Goal: Information Seeking & Learning: Compare options

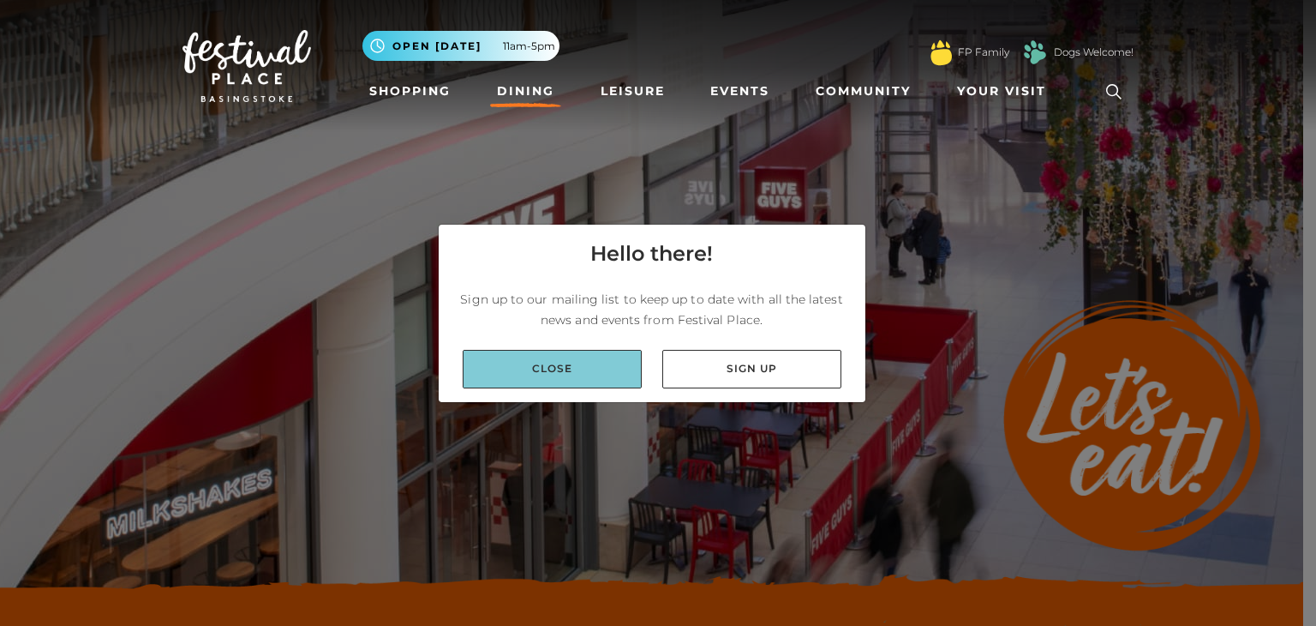
click at [572, 382] on link "Close" at bounding box center [552, 369] width 179 height 39
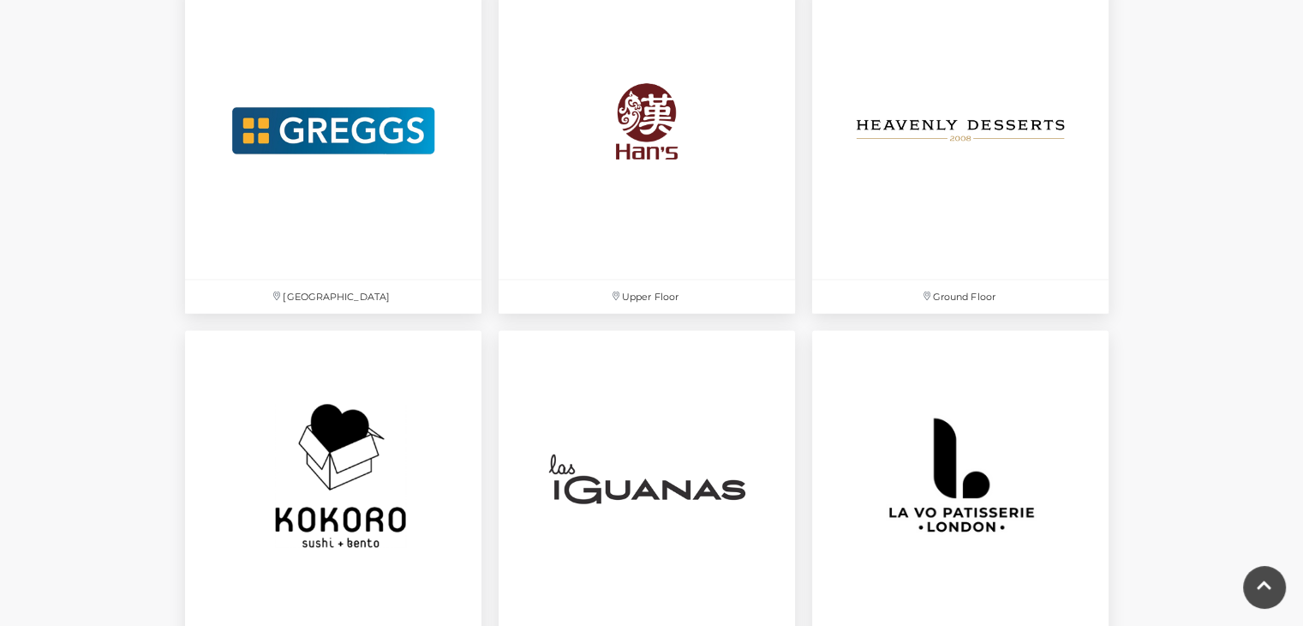
scroll to position [3584, 0]
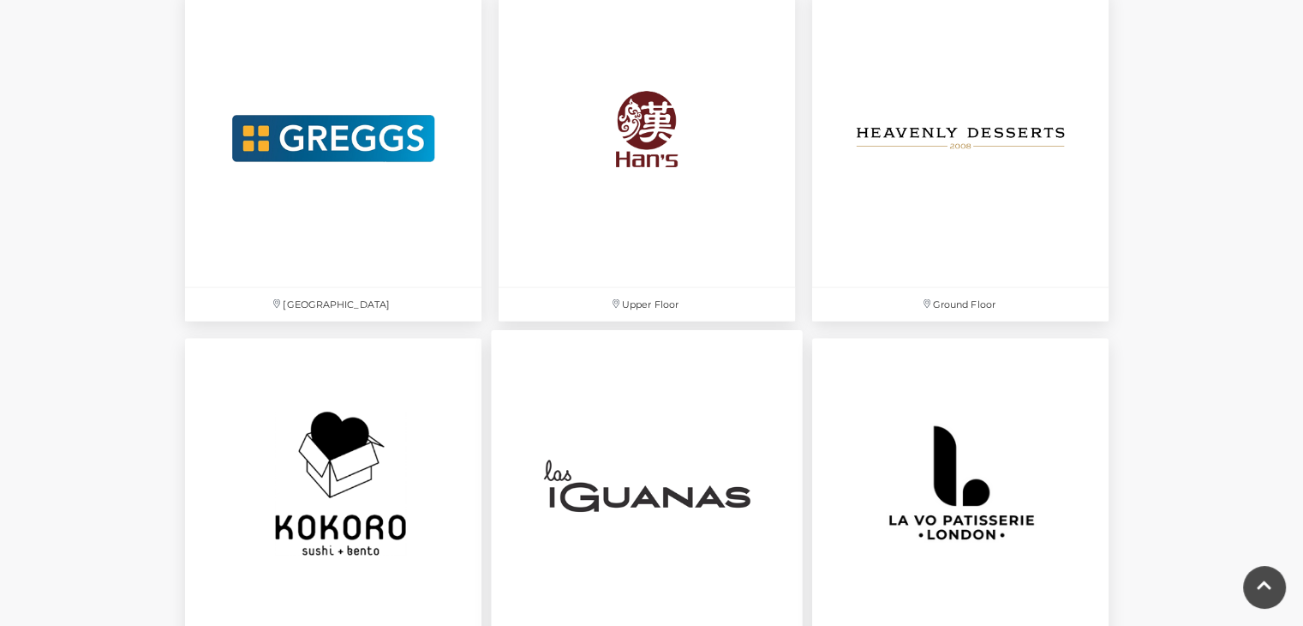
click at [642, 424] on img at bounding box center [647, 486] width 312 height 312
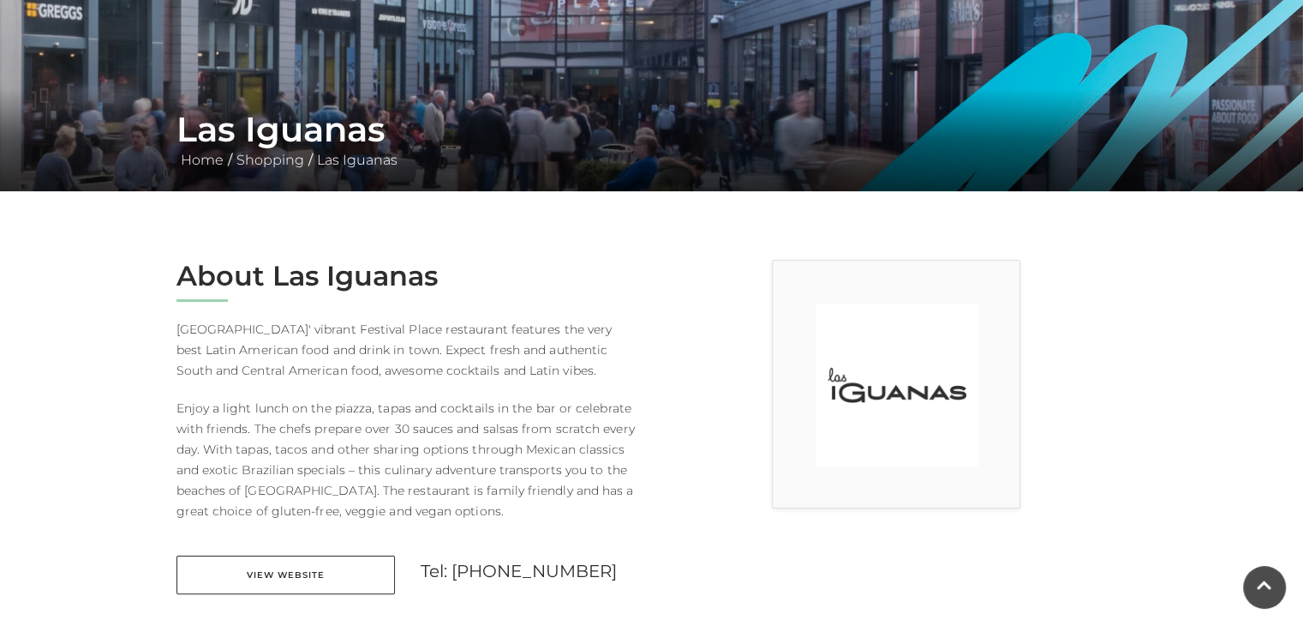
scroll to position [257, 0]
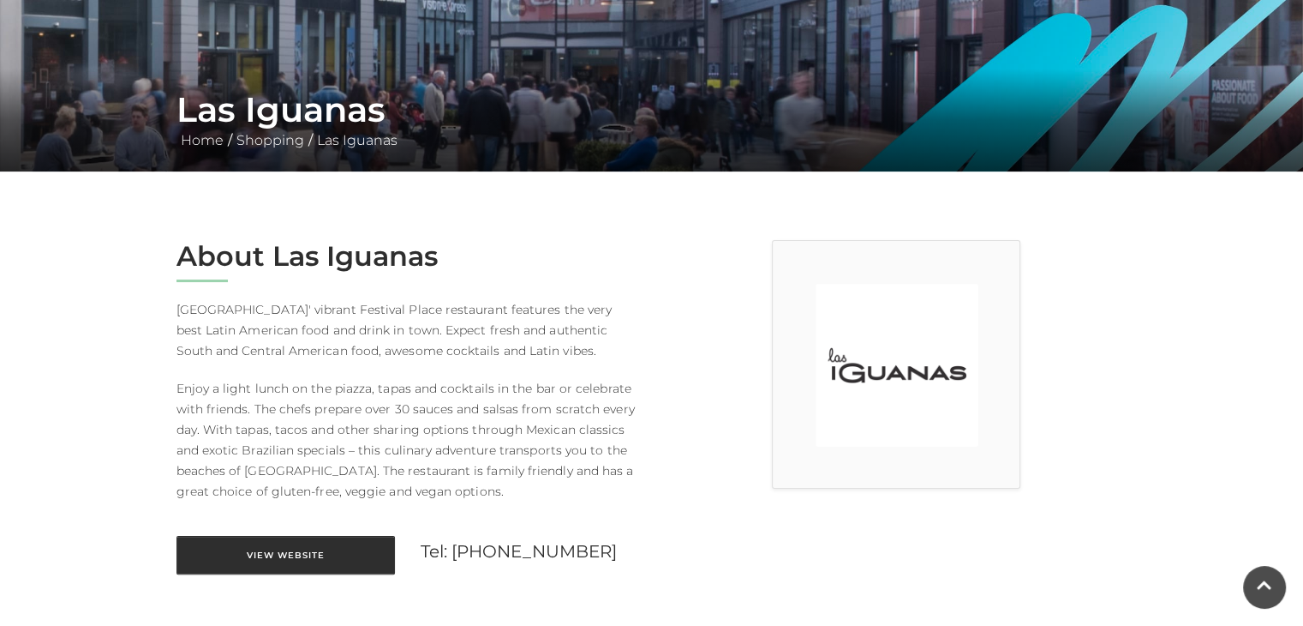
click at [302, 560] on link "View Website" at bounding box center [286, 555] width 219 height 39
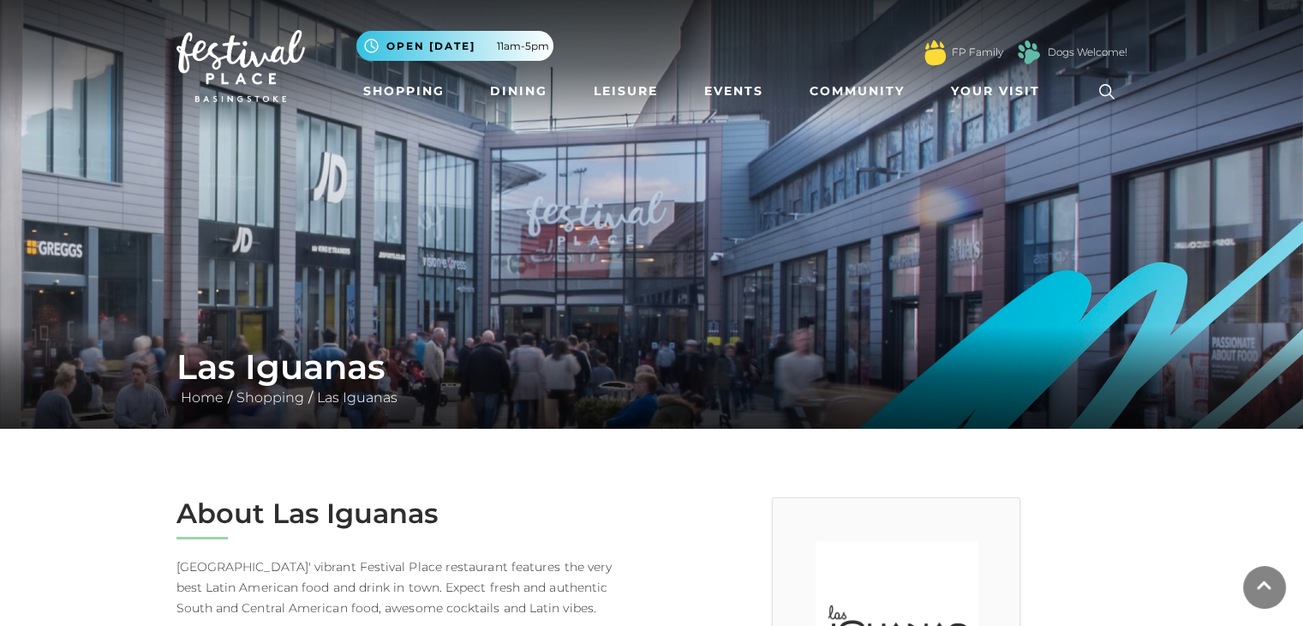
scroll to position [0, 0]
click at [490, 90] on link "Dining" at bounding box center [518, 91] width 71 height 32
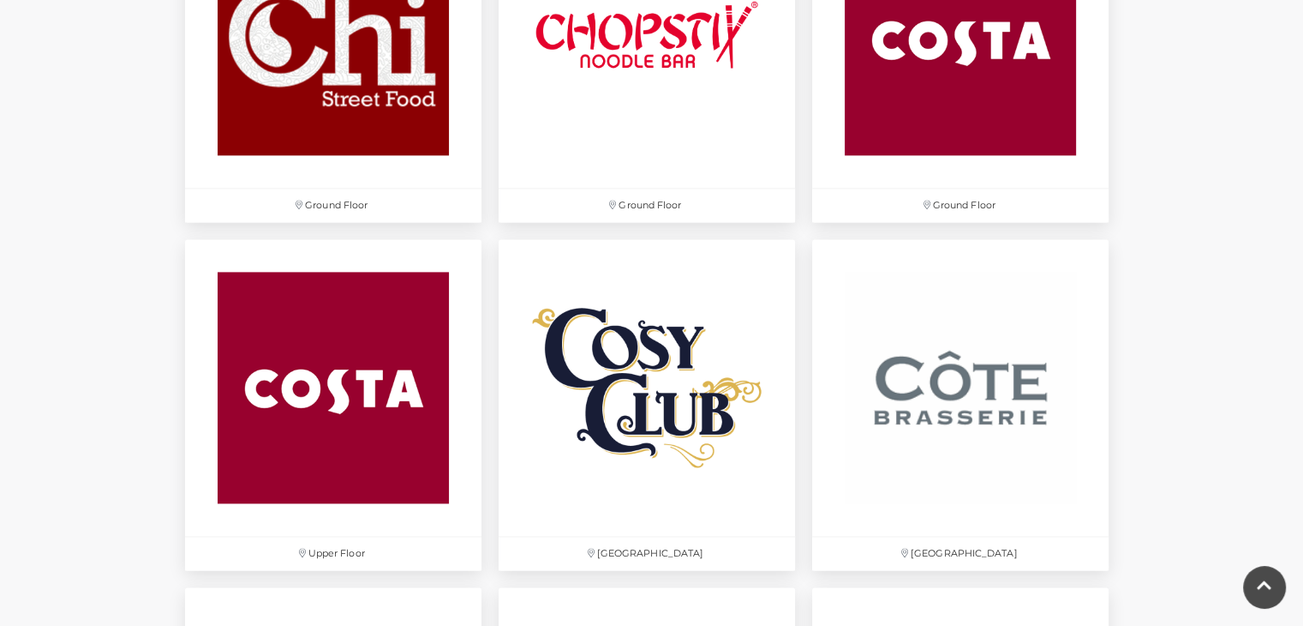
scroll to position [2314, 0]
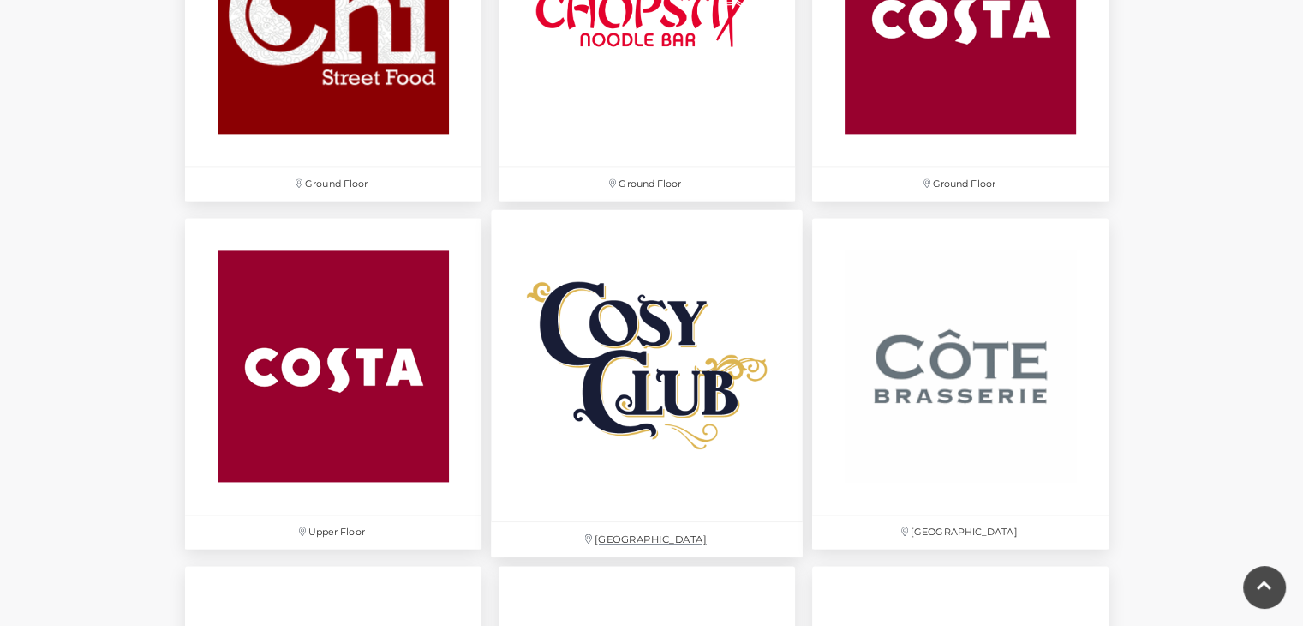
click at [676, 385] on img at bounding box center [647, 365] width 312 height 312
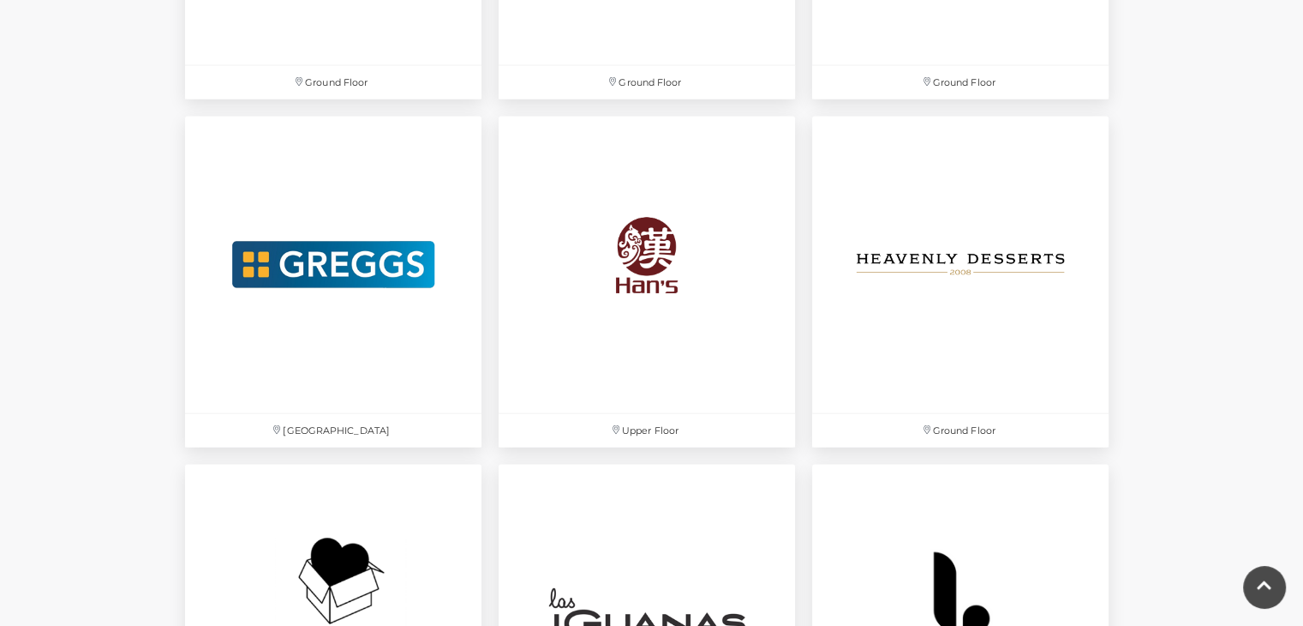
scroll to position [3513, 0]
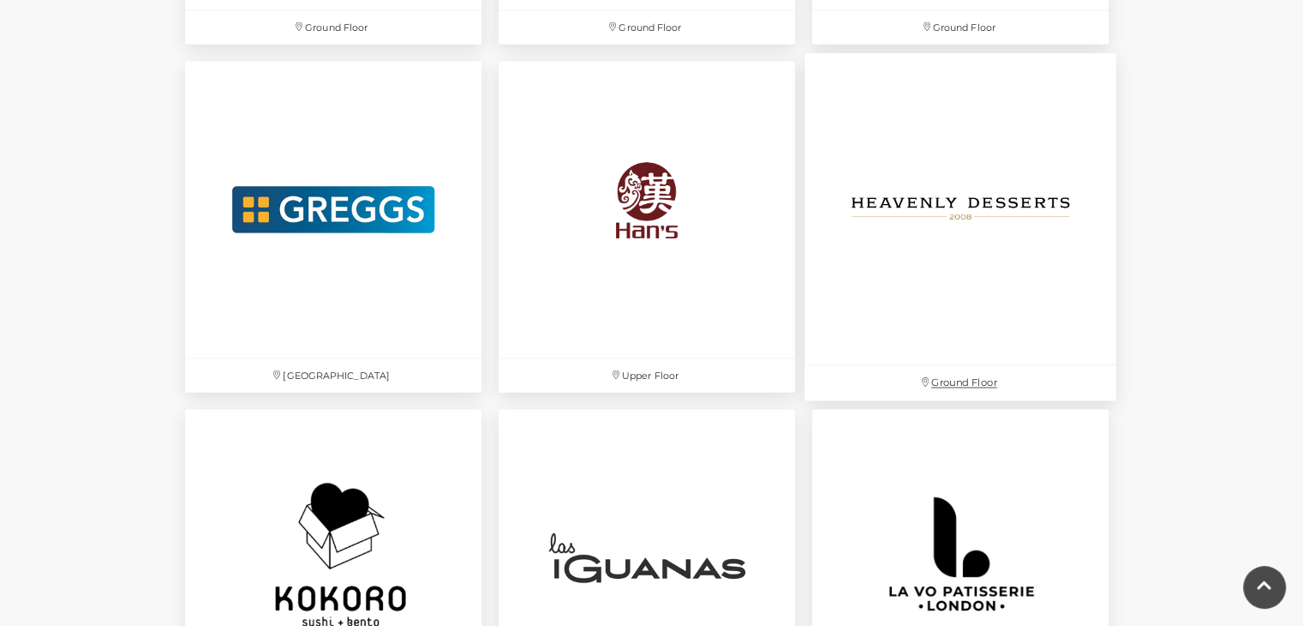
click at [991, 222] on img at bounding box center [961, 209] width 312 height 312
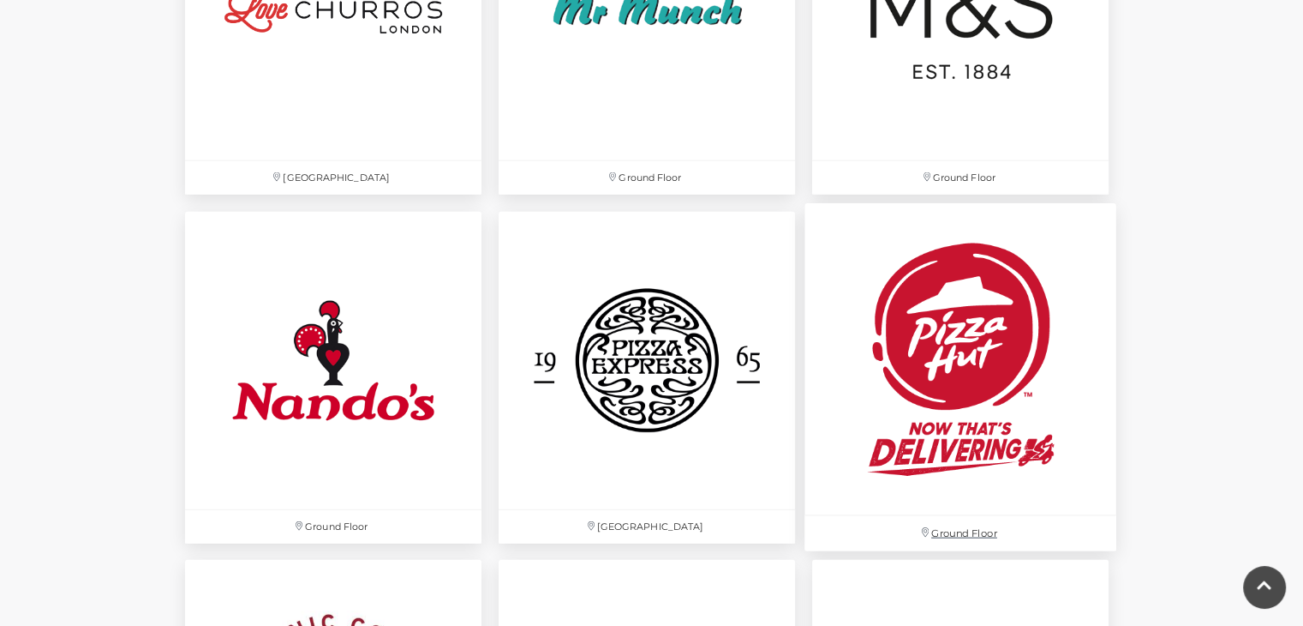
scroll to position [4456, 0]
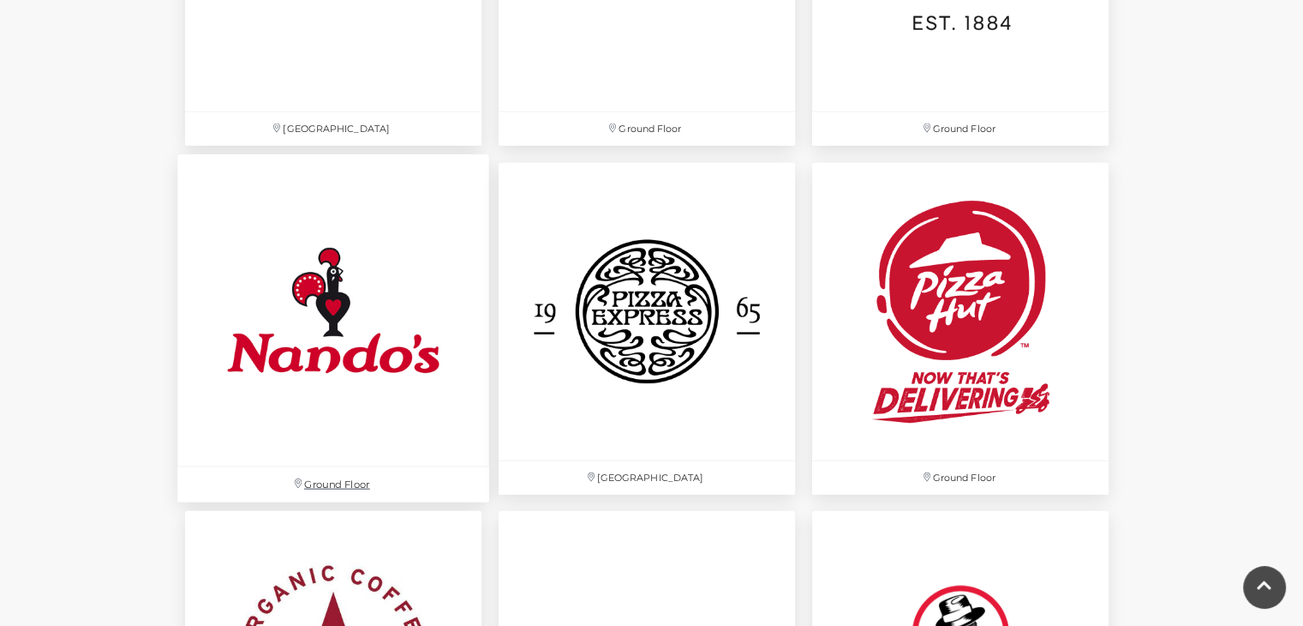
click at [309, 330] on img at bounding box center [333, 311] width 312 height 312
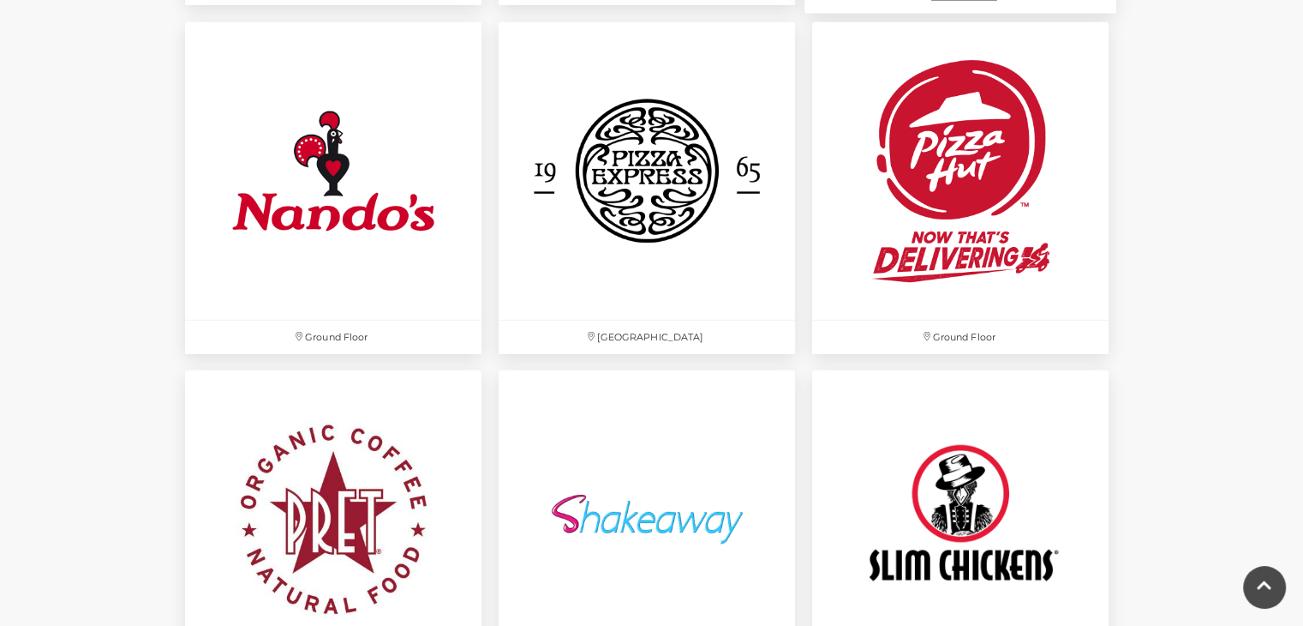
scroll to position [4627, 0]
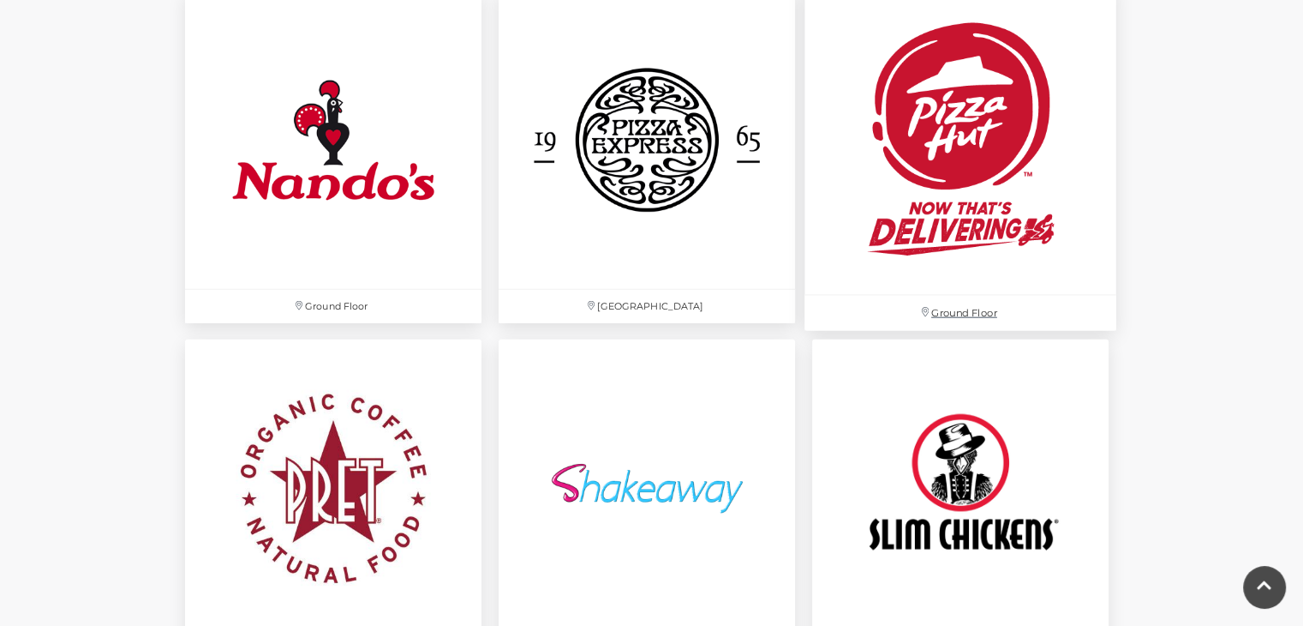
click at [1063, 130] on img at bounding box center [961, 140] width 312 height 312
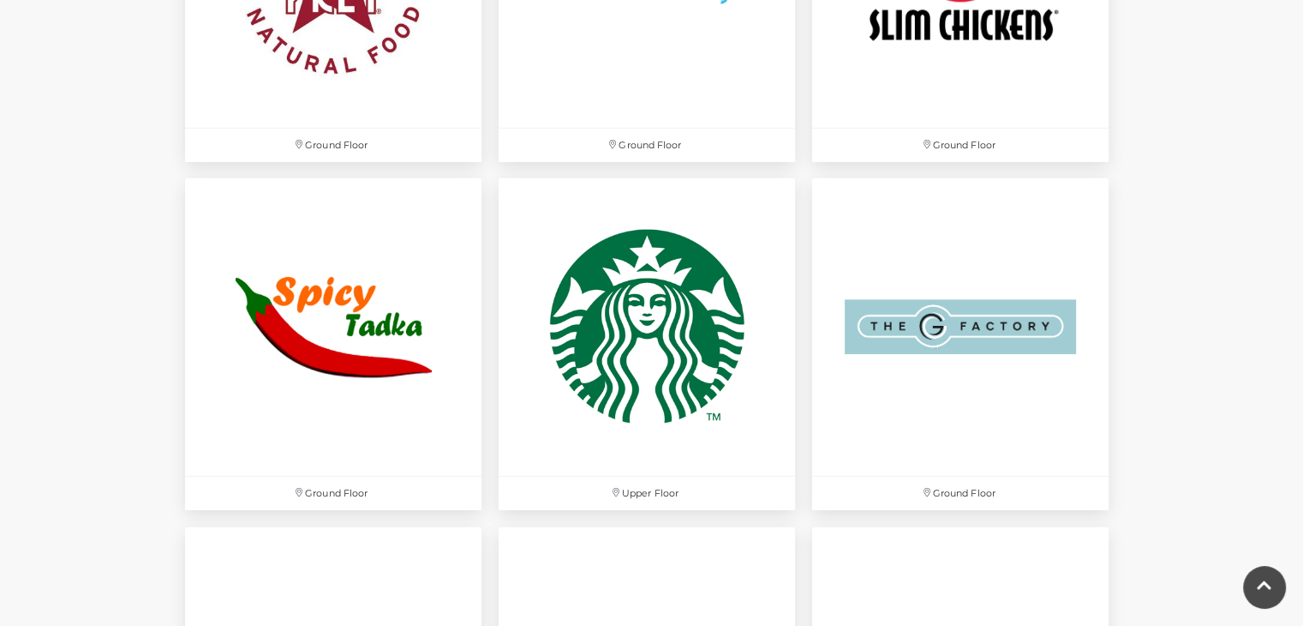
scroll to position [5227, 0]
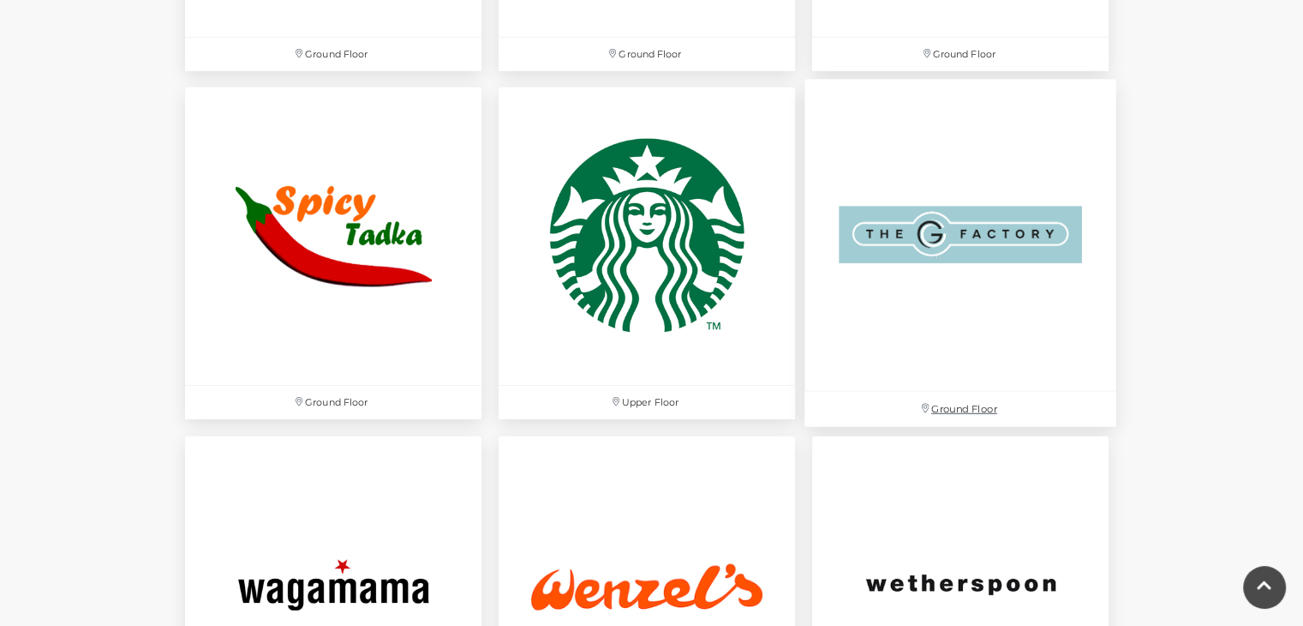
click at [973, 307] on img at bounding box center [961, 236] width 312 height 312
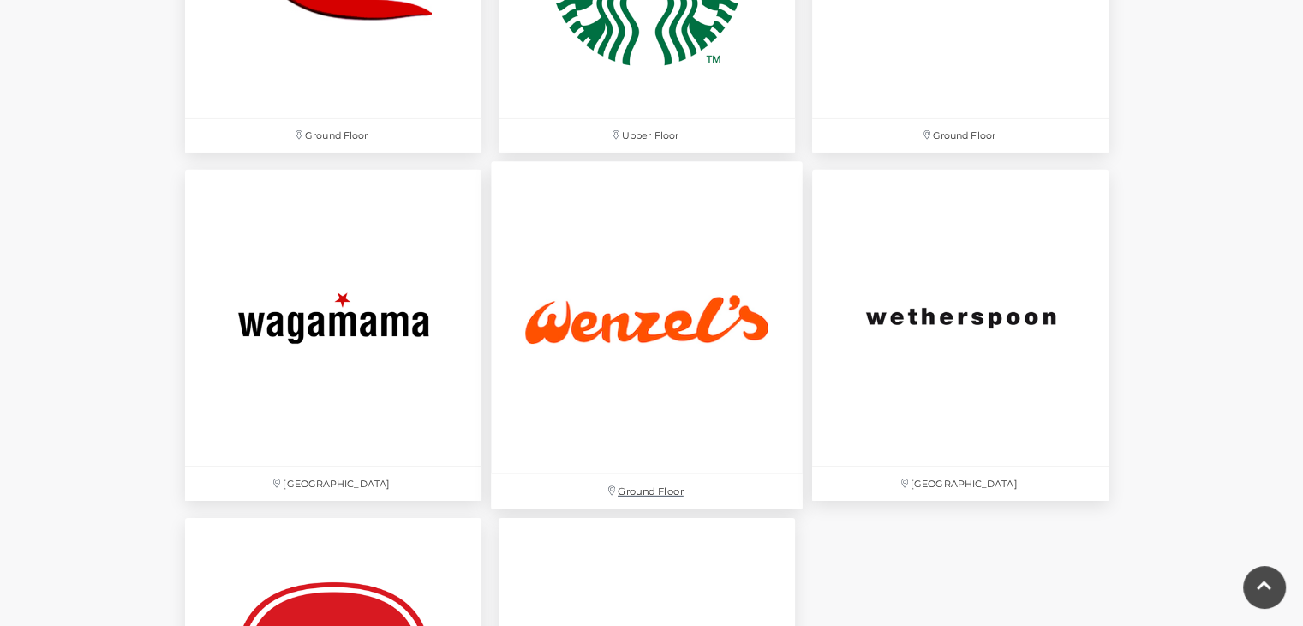
scroll to position [5655, 0]
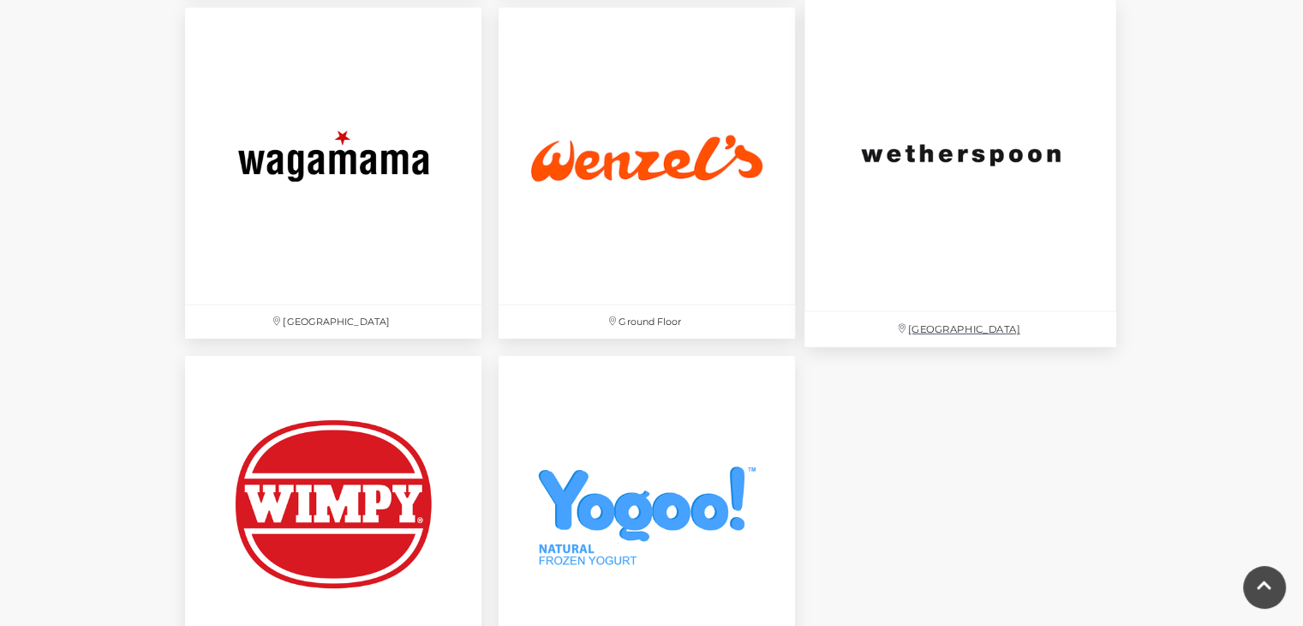
click at [1049, 207] on img at bounding box center [961, 155] width 312 height 312
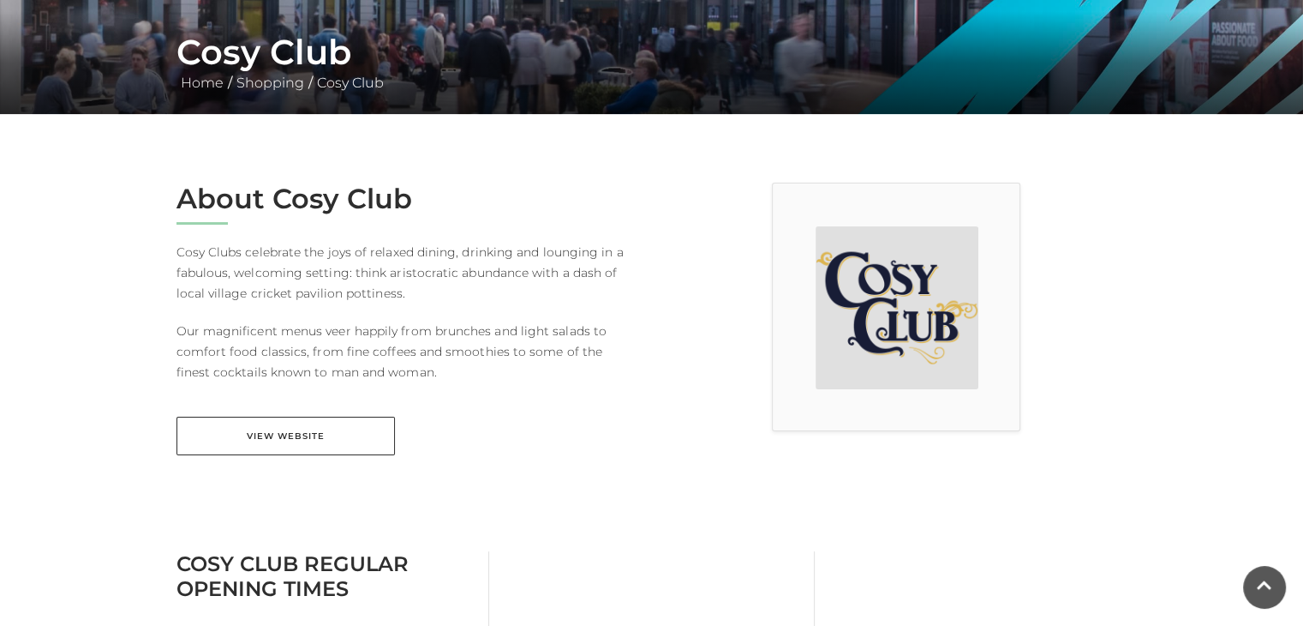
scroll to position [343, 0]
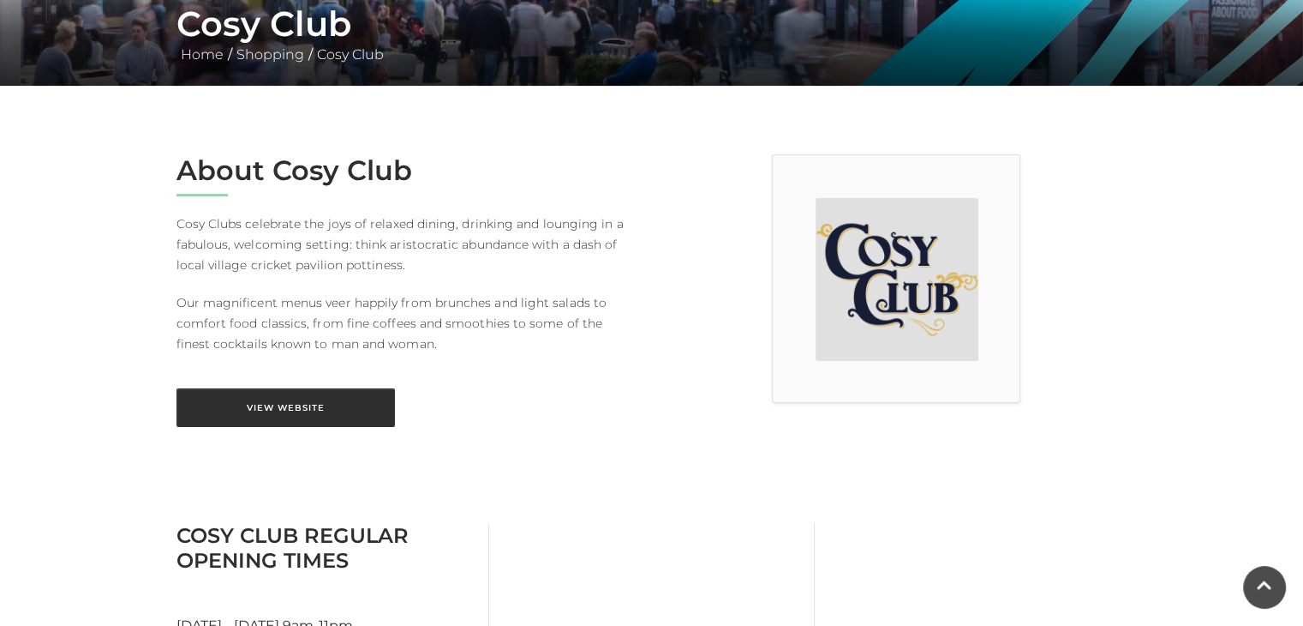
click at [274, 394] on link "View Website" at bounding box center [286, 407] width 219 height 39
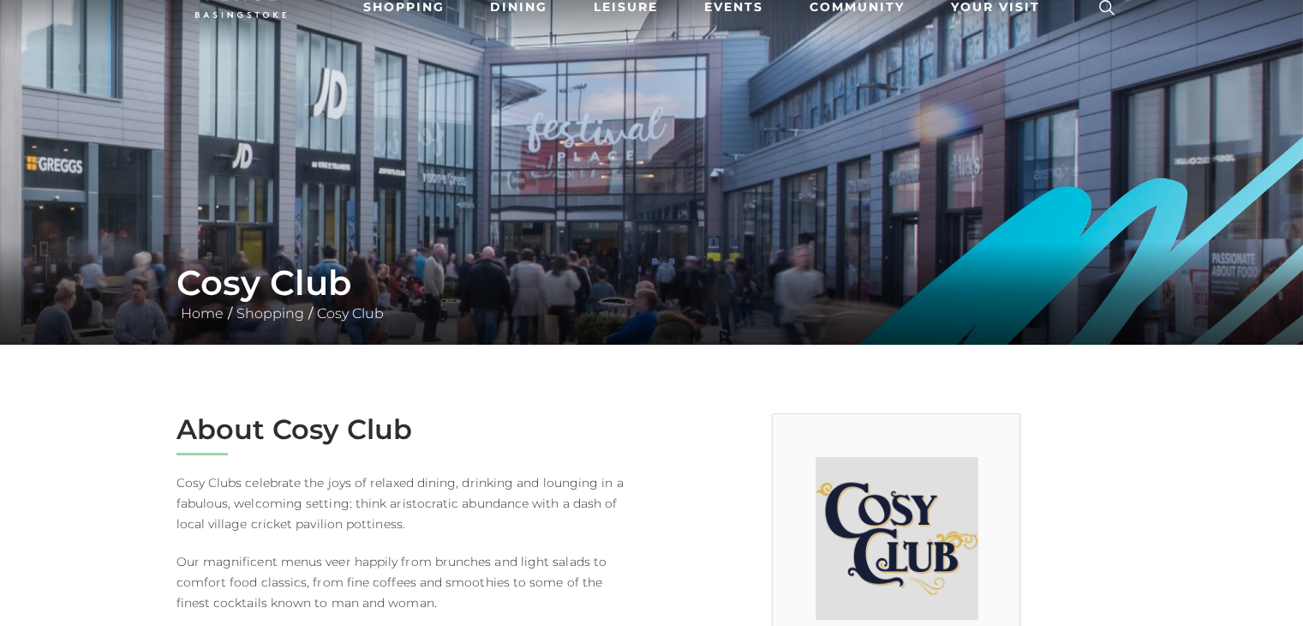
scroll to position [343, 0]
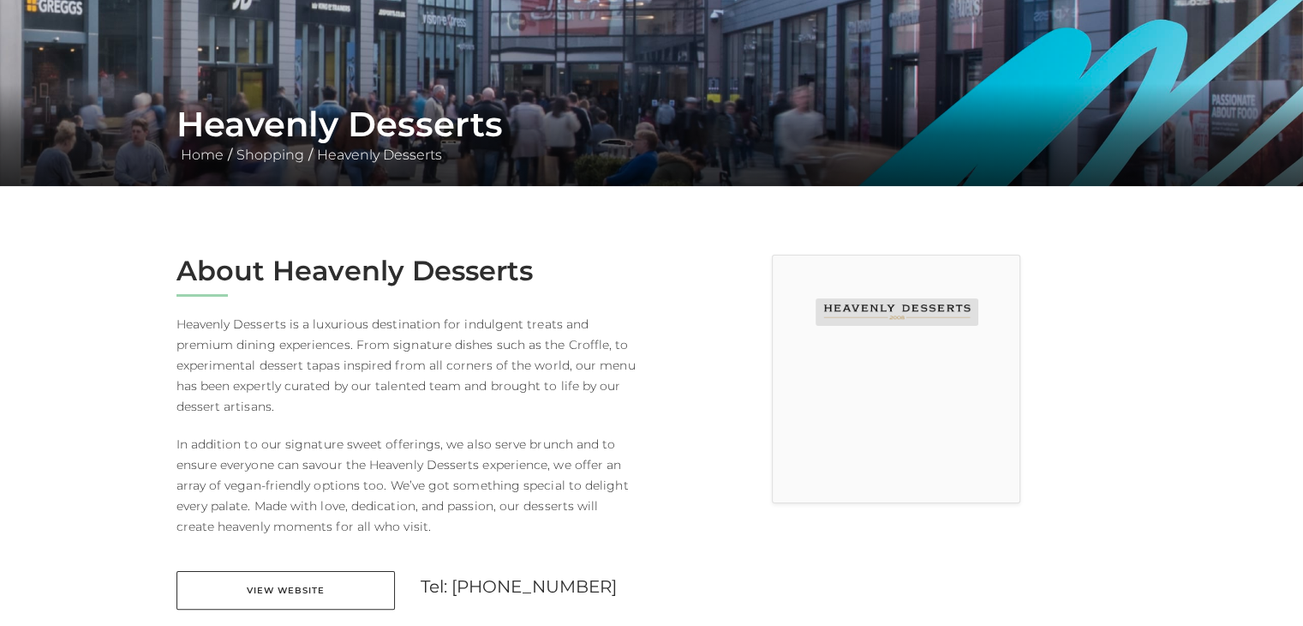
scroll to position [343, 0]
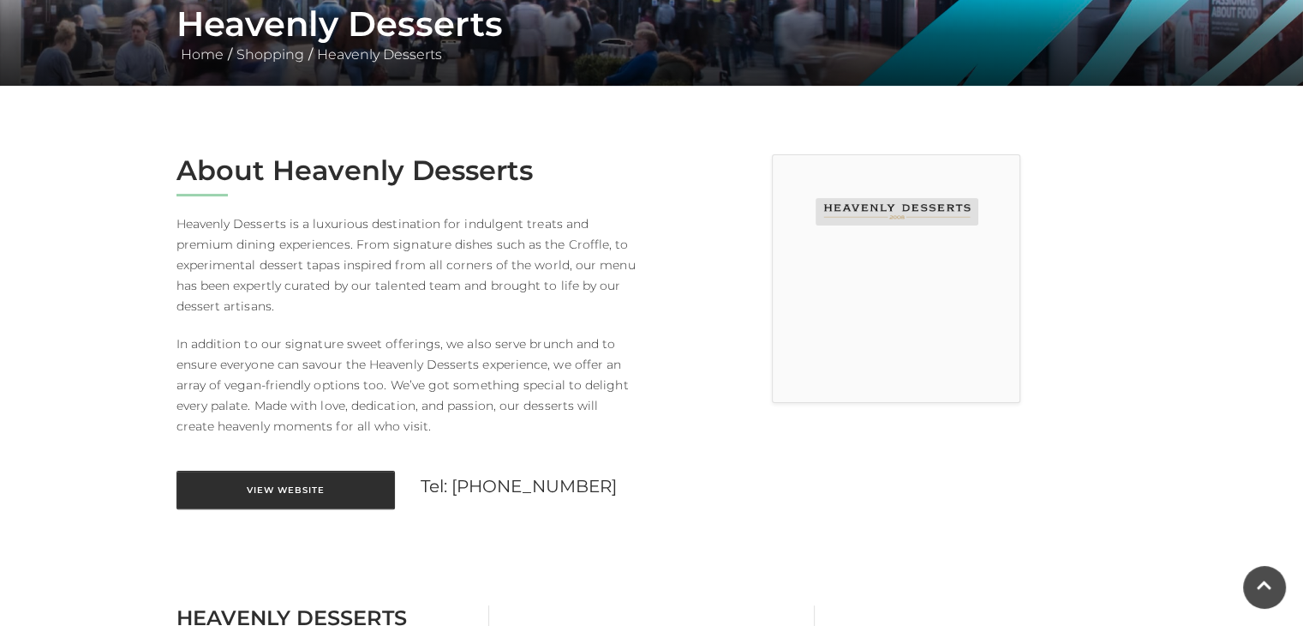
click at [355, 494] on link "View Website" at bounding box center [286, 489] width 219 height 39
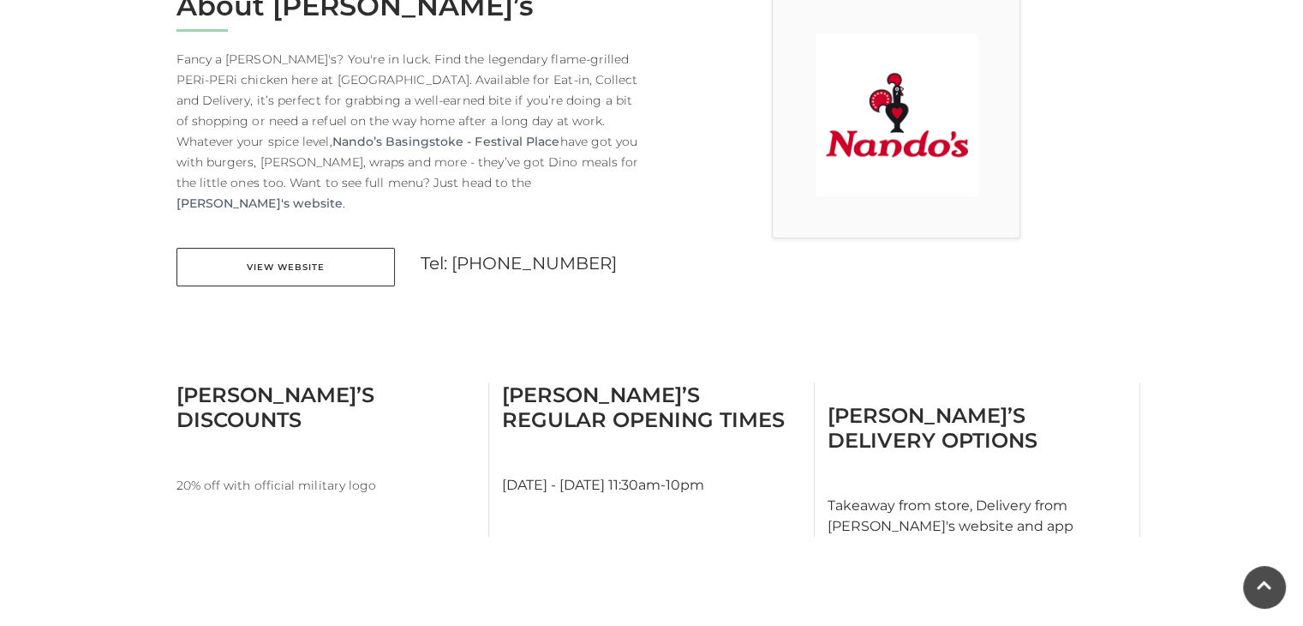
scroll to position [514, 0]
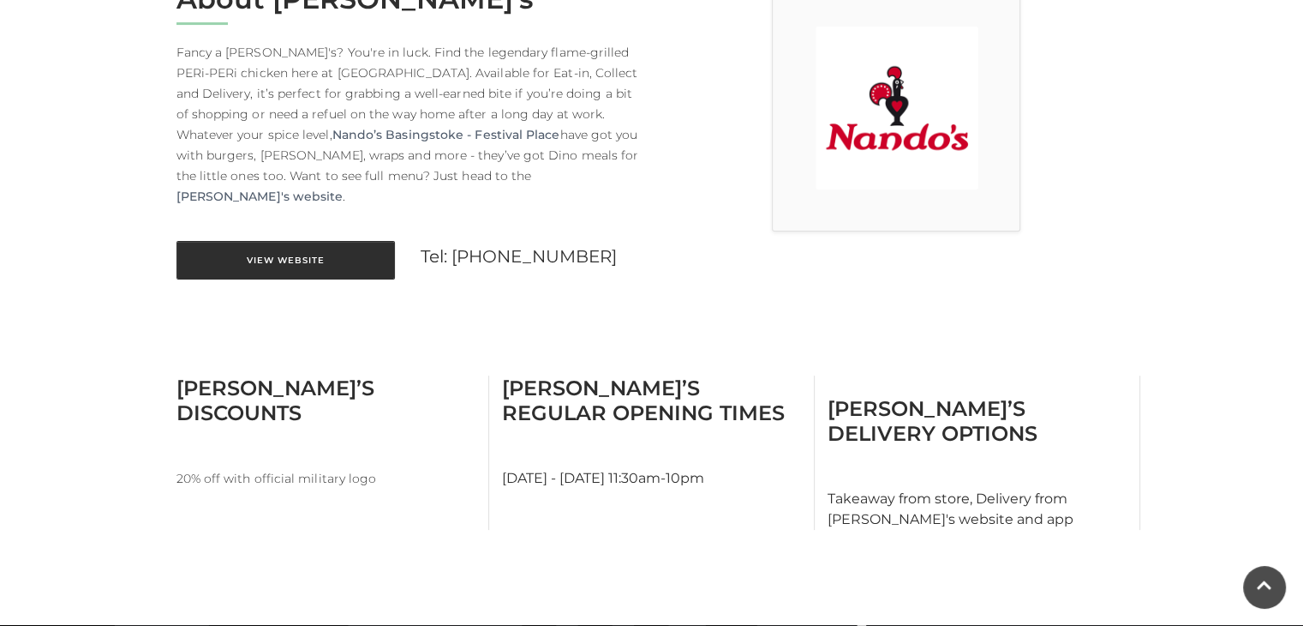
click at [340, 241] on link "View Website" at bounding box center [286, 260] width 219 height 39
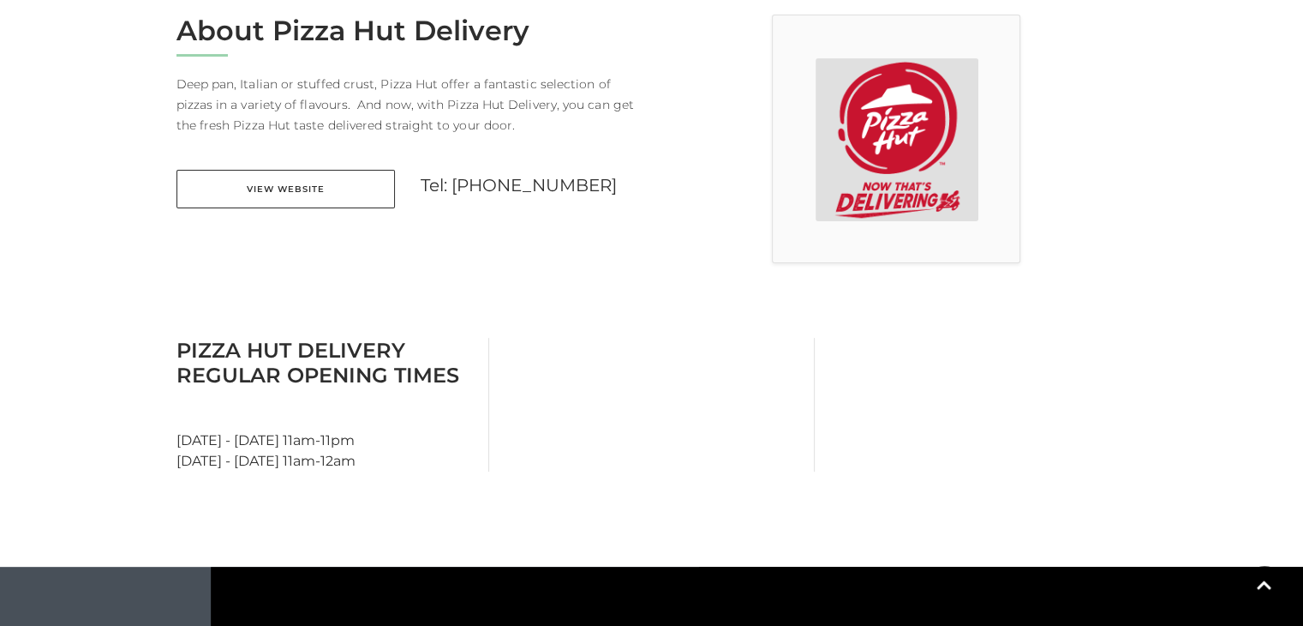
scroll to position [514, 0]
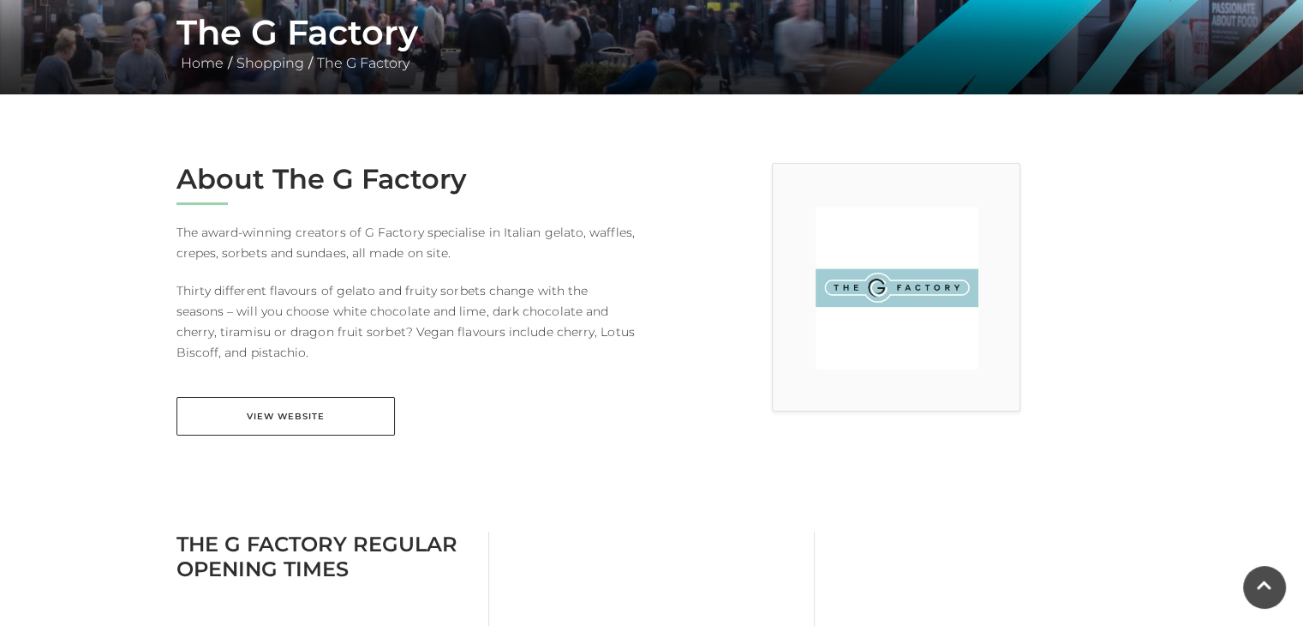
scroll to position [343, 0]
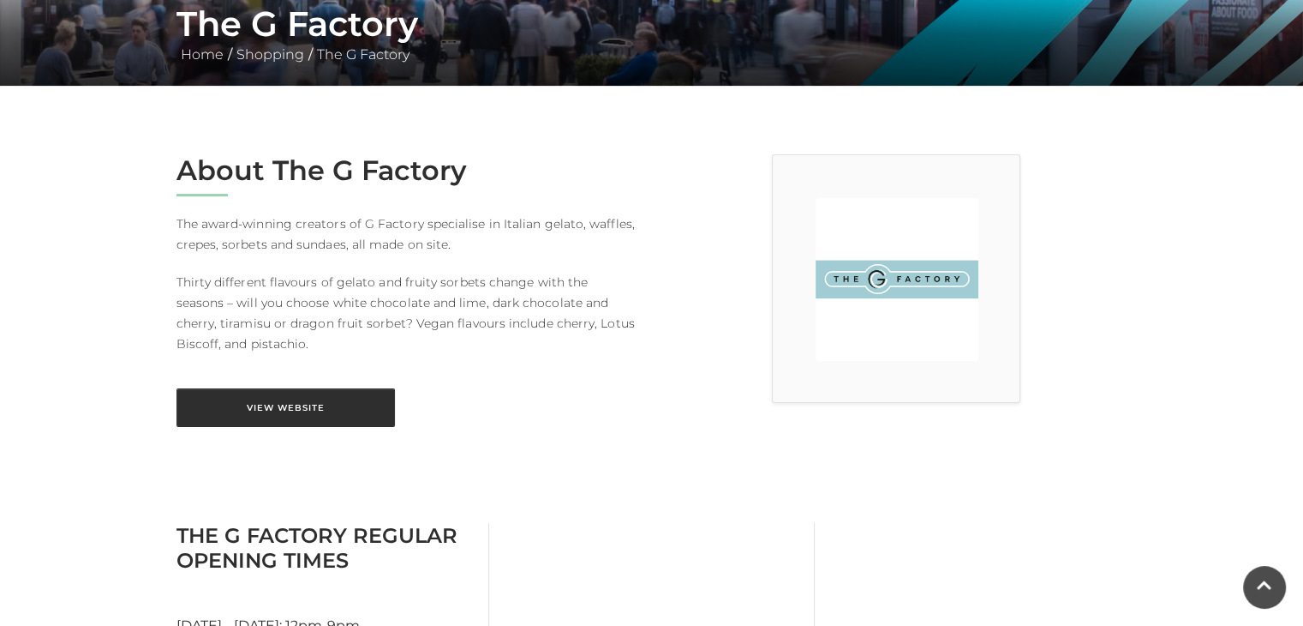
click at [319, 419] on link "View Website" at bounding box center [286, 407] width 219 height 39
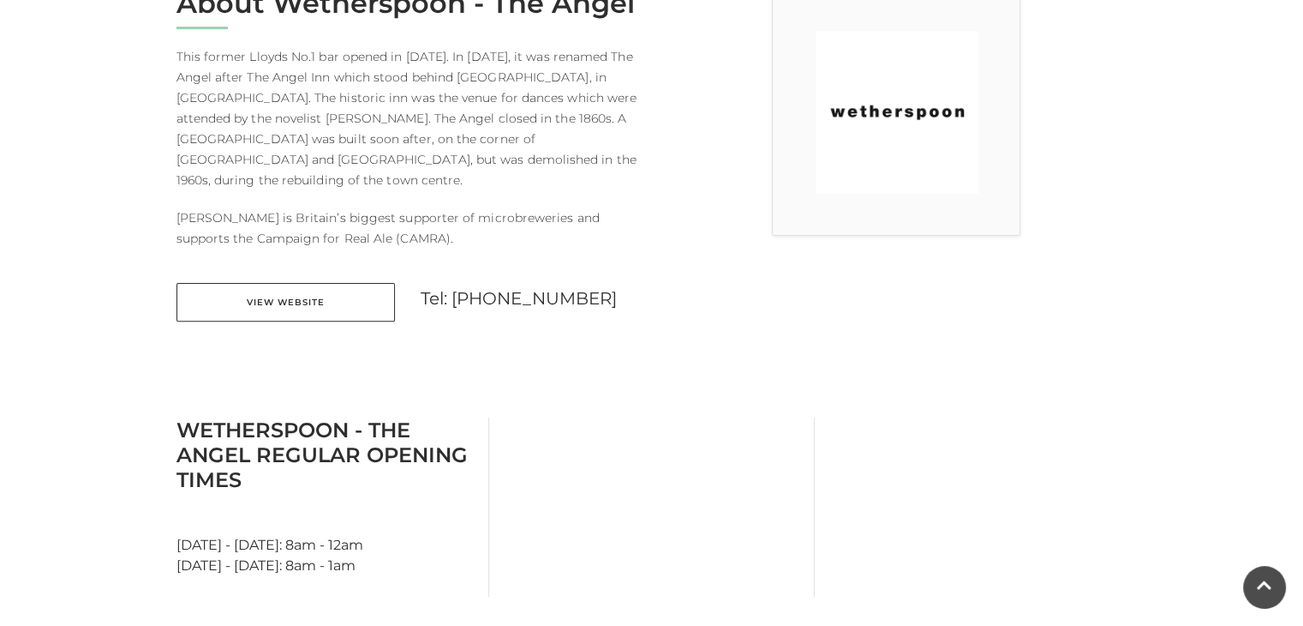
scroll to position [514, 0]
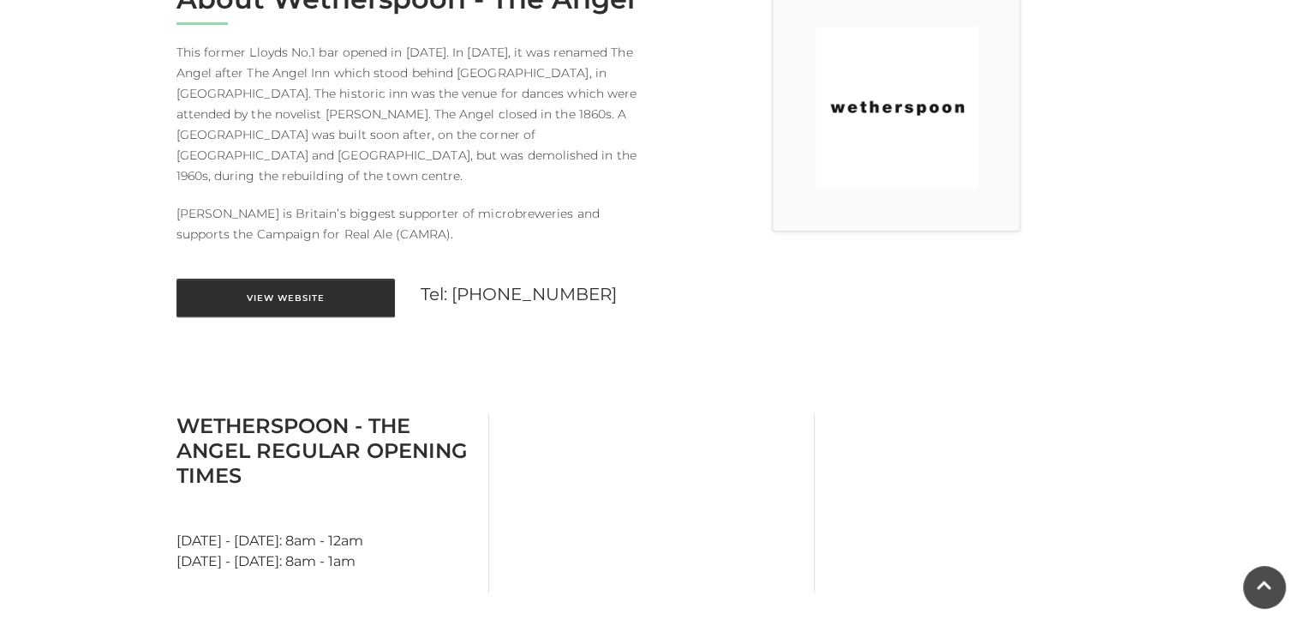
click at [290, 285] on link "View Website" at bounding box center [286, 297] width 219 height 39
